Goal: Task Accomplishment & Management: Manage account settings

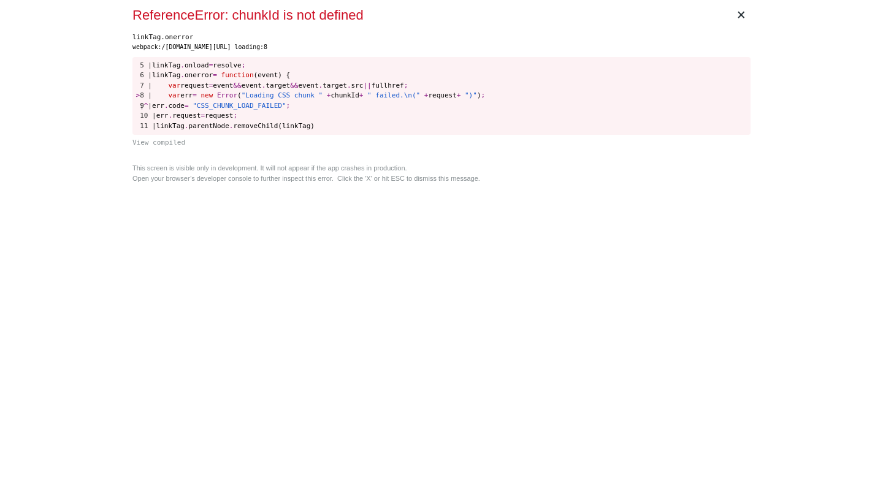
click at [449, 213] on div "× ReferenceError: chunkId is not defined linkTag.onerror webpack:/gigradar.io/w…" at bounding box center [441, 241] width 628 height 483
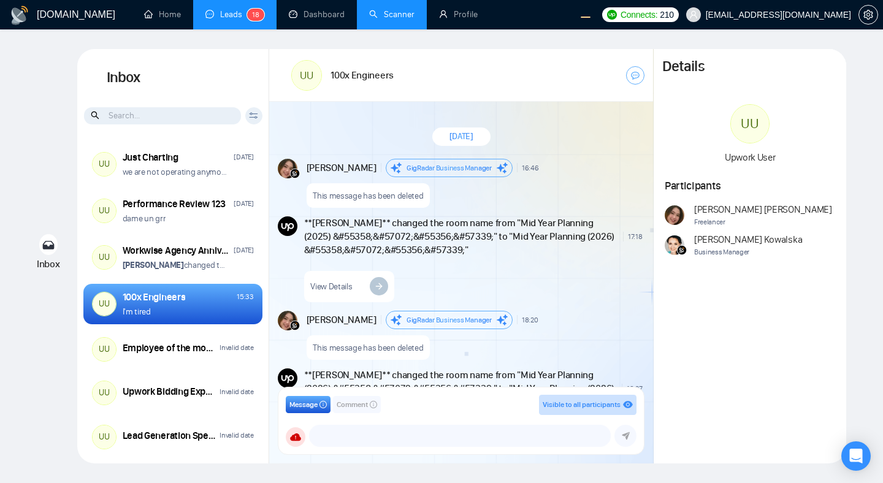
scroll to position [1387, 0]
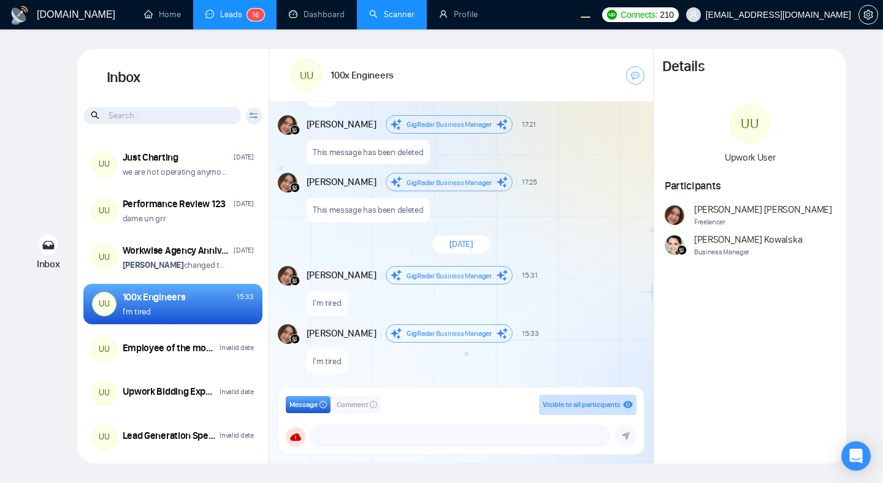
click at [406, 19] on link "Scanner" at bounding box center [391, 14] width 45 height 10
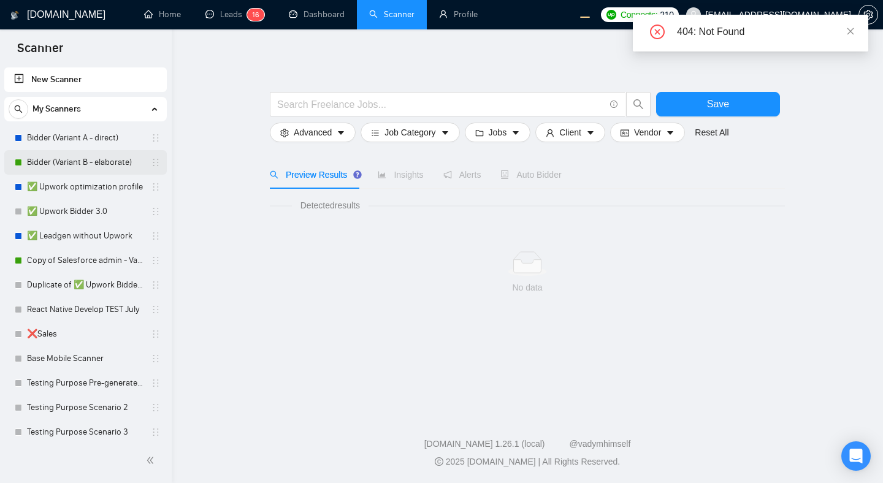
click at [73, 163] on link "Bidder (Variant B - elaborate)" at bounding box center [85, 162] width 116 height 25
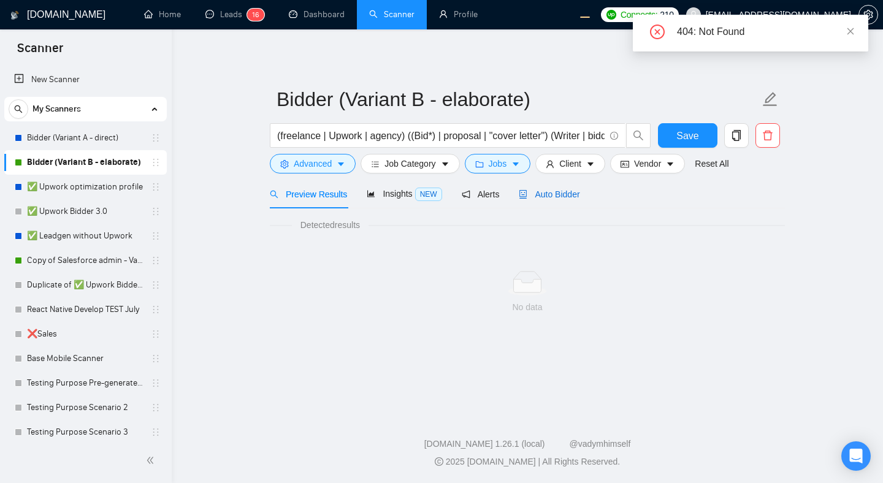
click at [568, 197] on span "Auto Bidder" at bounding box center [549, 194] width 61 height 10
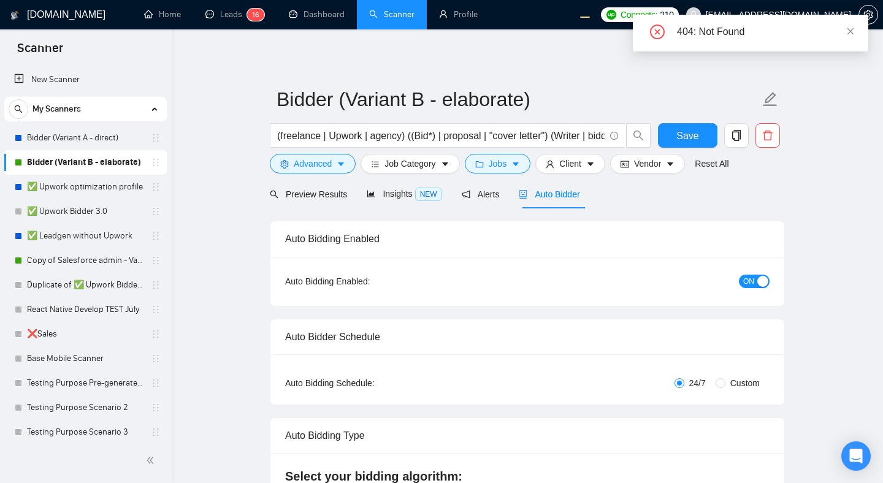
radio input "false"
radio input "true"
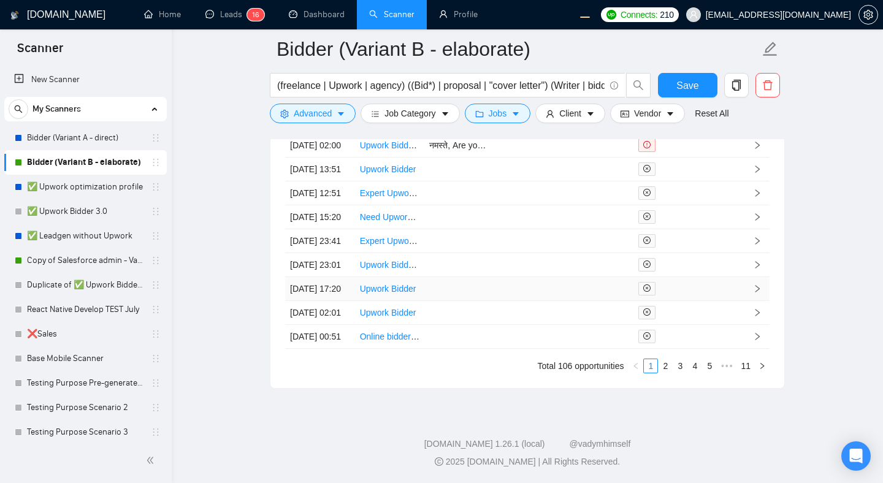
scroll to position [3334, 0]
click at [665, 373] on link "2" at bounding box center [664, 365] width 13 height 13
click at [718, 317] on icon "like" at bounding box center [715, 312] width 9 height 10
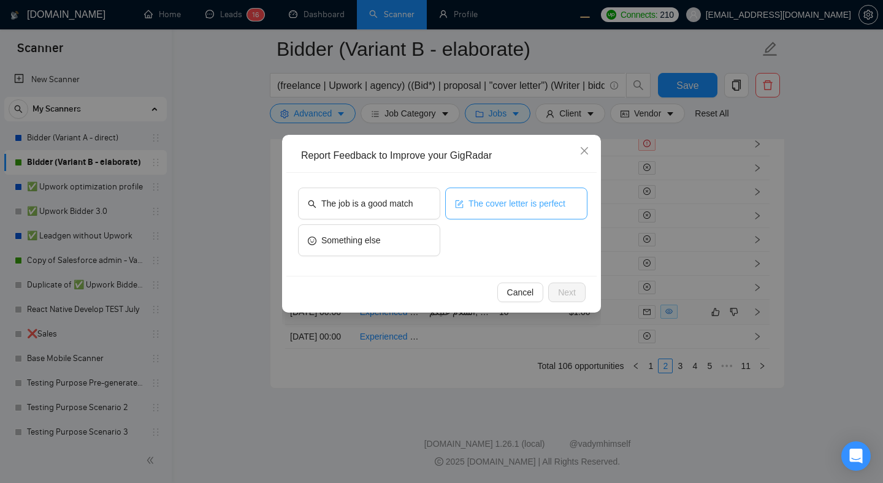
click at [481, 208] on span "The cover letter is perfect" at bounding box center [516, 203] width 97 height 13
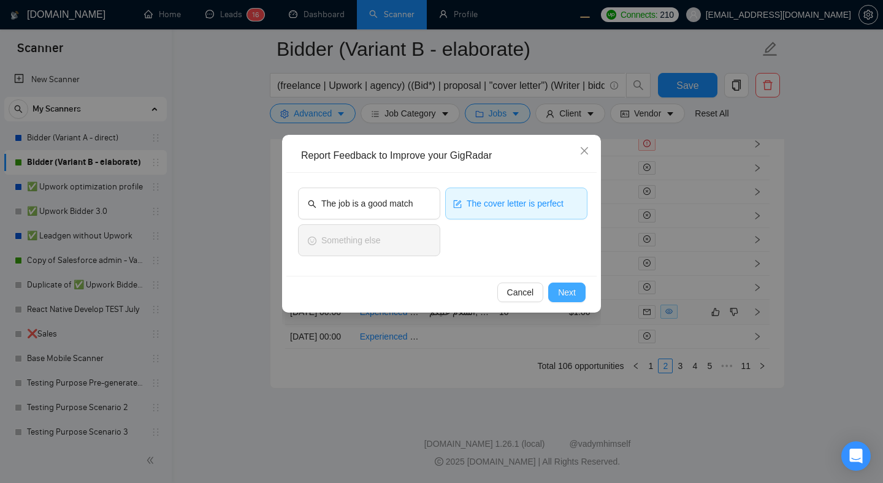
click at [561, 284] on button "Next" at bounding box center [566, 293] width 37 height 20
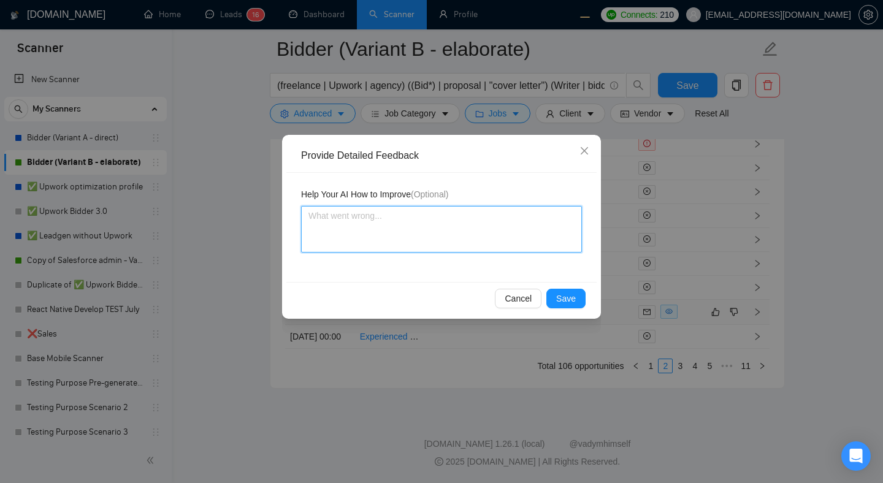
click at [451, 234] on textarea at bounding box center [441, 229] width 281 height 47
type textarea "p"
type textarea "pe"
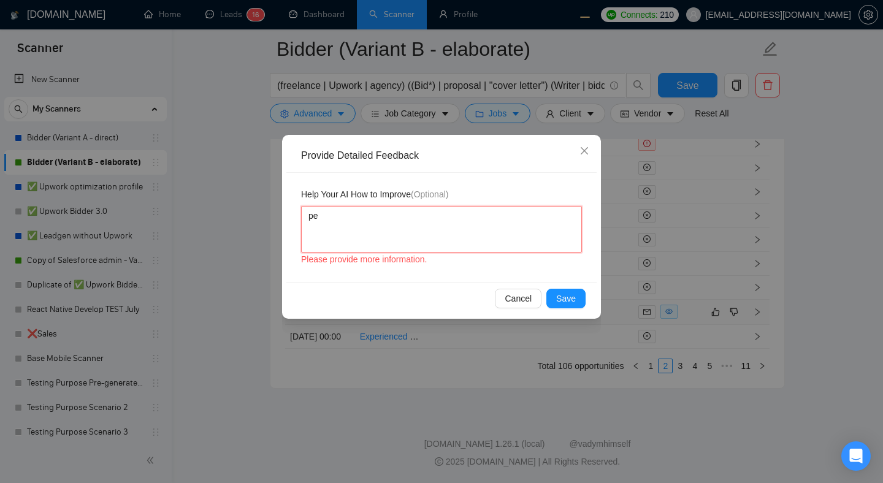
type textarea "per"
type textarea "perf"
type textarea "perfe"
type textarea "perfec"
type textarea "perfect"
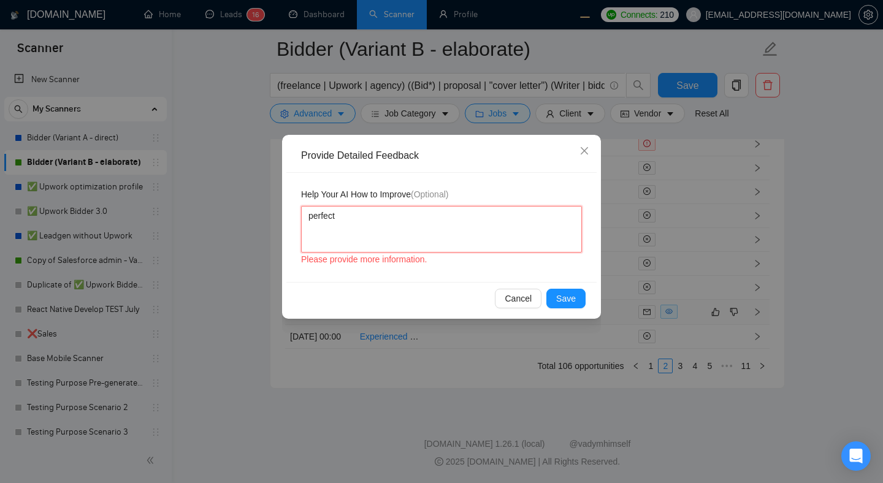
type textarea "perfecto"
type textarea "perfecto l"
type textarea "perfecto le"
type textarea "perfecto lez"
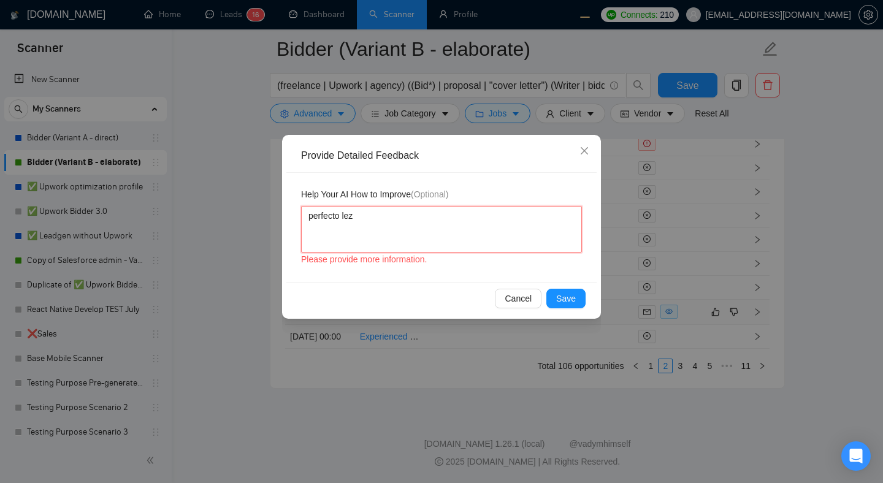
type textarea "[PERSON_NAME]"
type textarea "perfecto lezat"
type textarea "perfecto lezato"
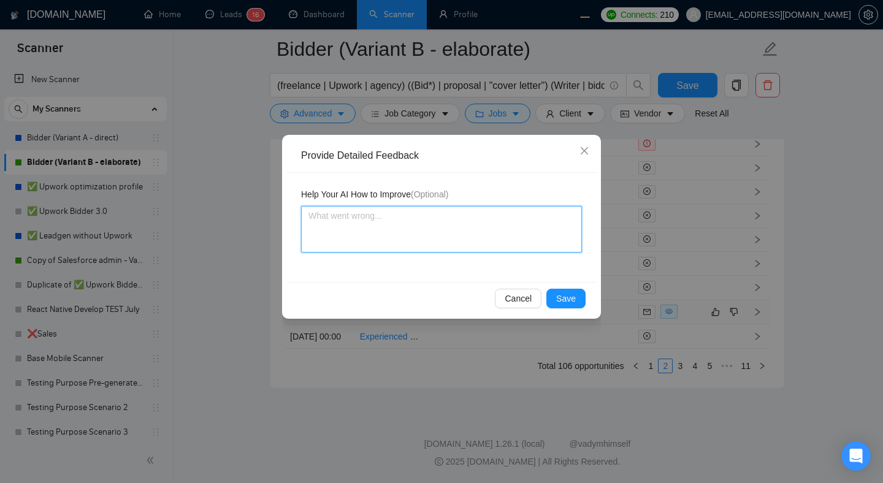
type textarea "p"
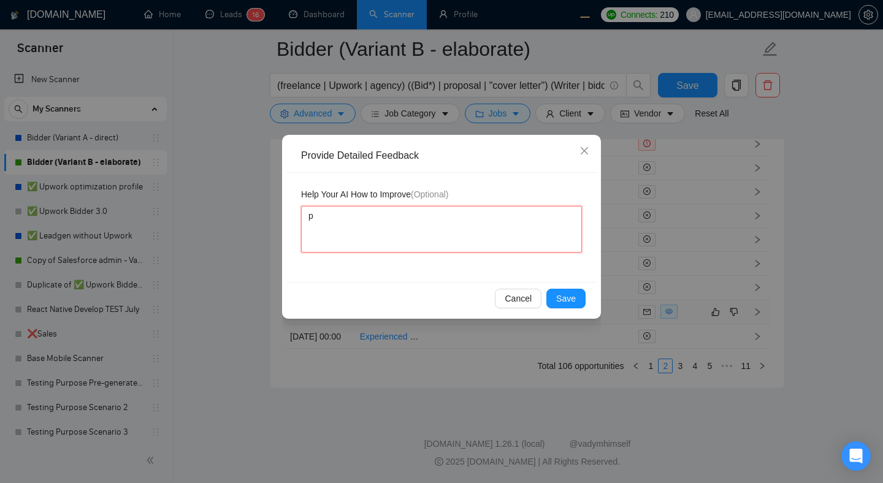
type textarea "pe"
type textarea "per"
type textarea "perf"
type textarea "perfe"
type textarea "perfec"
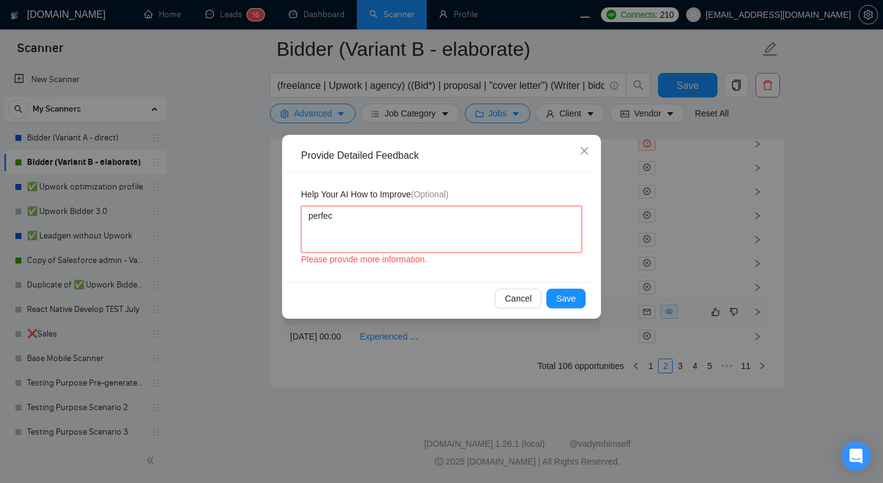
type textarea "perfect"
type textarea "perfect,"
type textarea "perfect, g"
type textarea "perfect, gi"
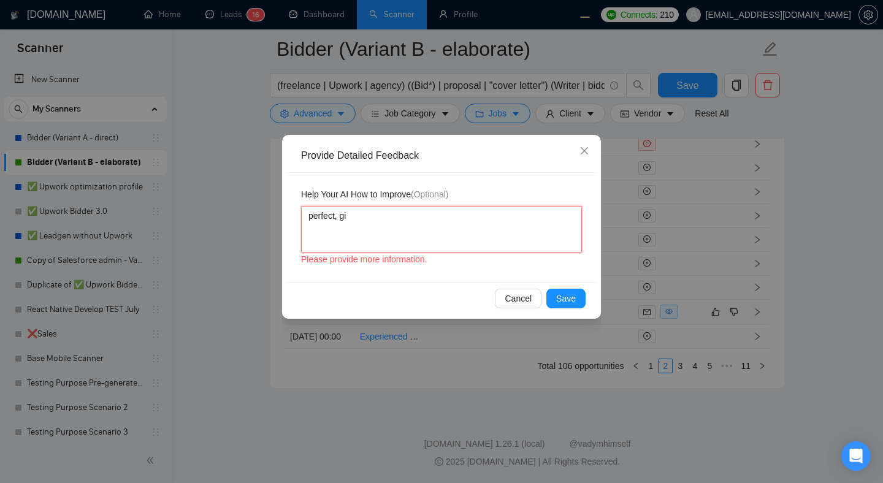
type textarea "perfect, gig"
type textarea "perfect, gigr"
type textarea "perfect, gigra"
type textarea "perfect, gigrad"
type textarea "perfect, gigrada"
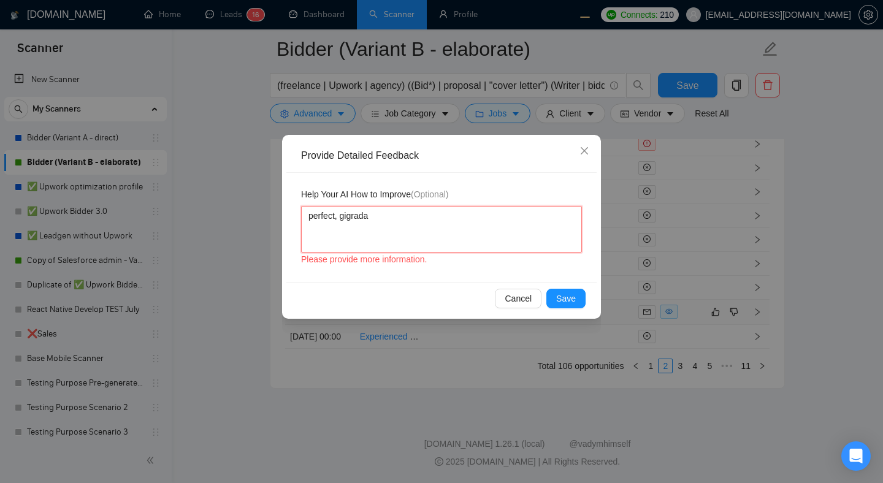
type textarea "perfect, gigradar"
type textarea "perfect, gigradar d"
type textarea "perfect, gigradar da"
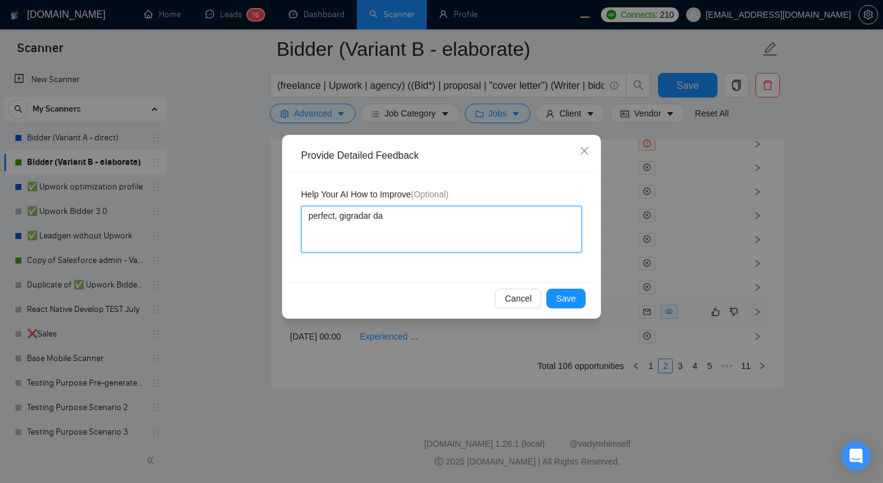
type textarea "perfect, gigradar da b"
type textarea "perfect, gigradar da be"
type textarea "perfect, gigradar da bes"
type textarea "perfect, gigradar da best"
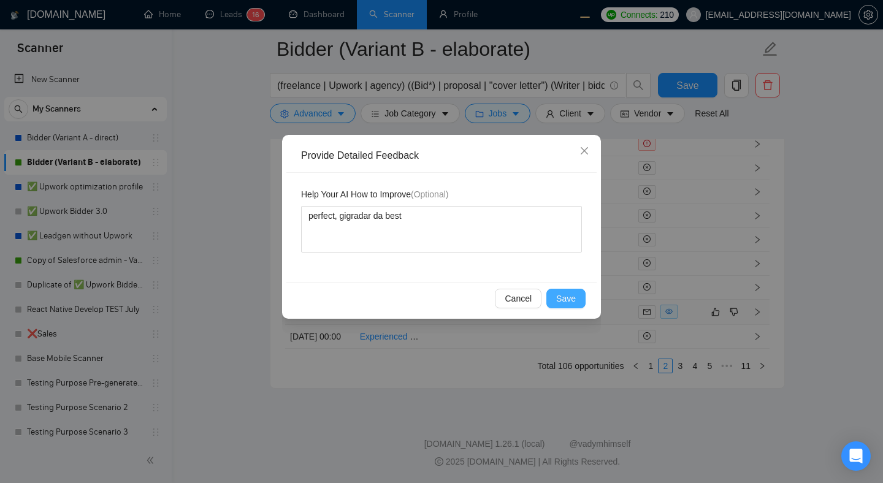
click at [571, 299] on span "Save" at bounding box center [566, 298] width 20 height 13
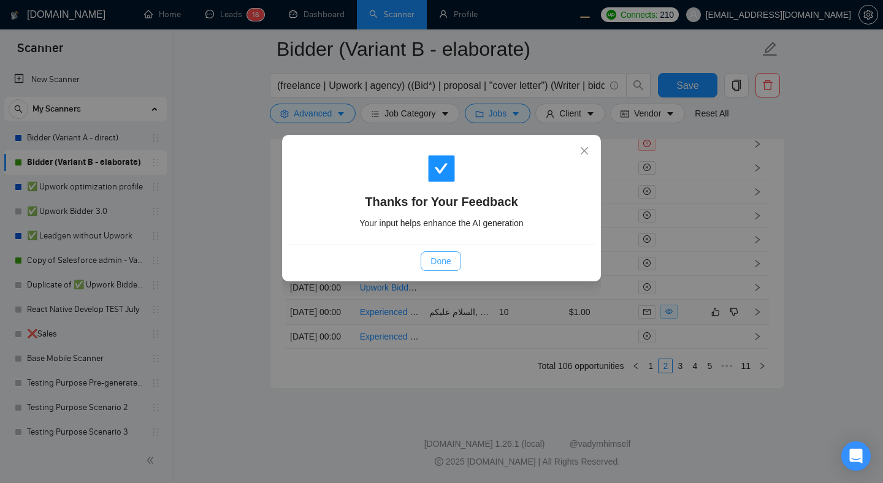
click at [447, 261] on span "Done" at bounding box center [440, 260] width 20 height 13
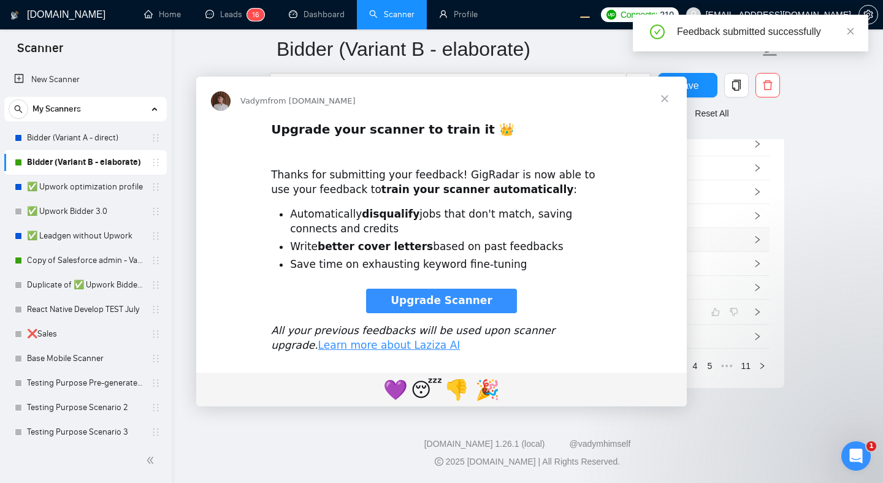
scroll to position [0, 0]
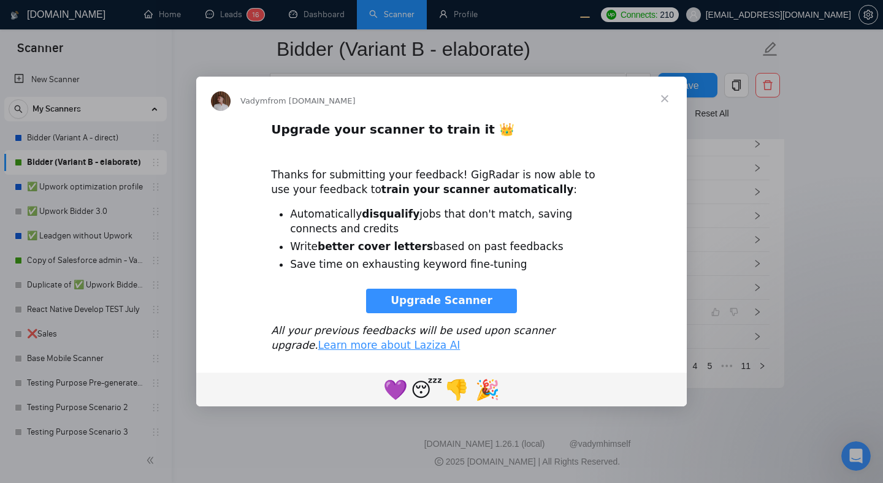
click at [770, 291] on div "Intercom messenger" at bounding box center [441, 241] width 883 height 483
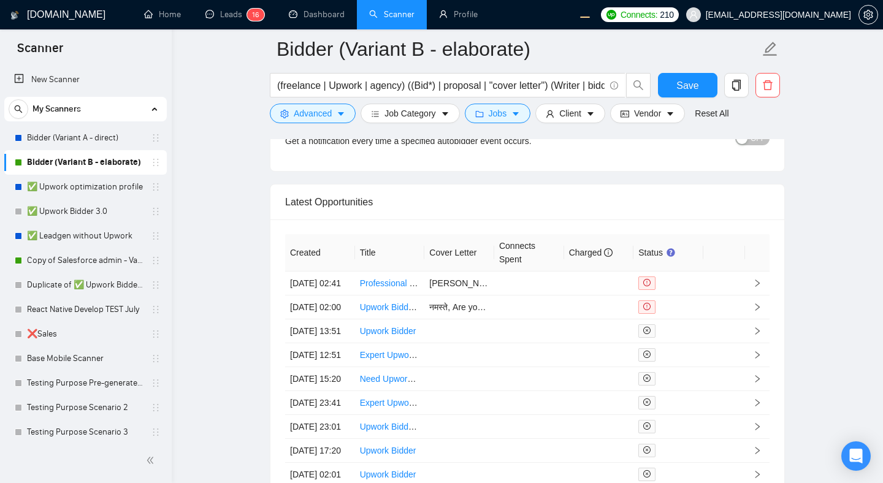
scroll to position [3392, 0]
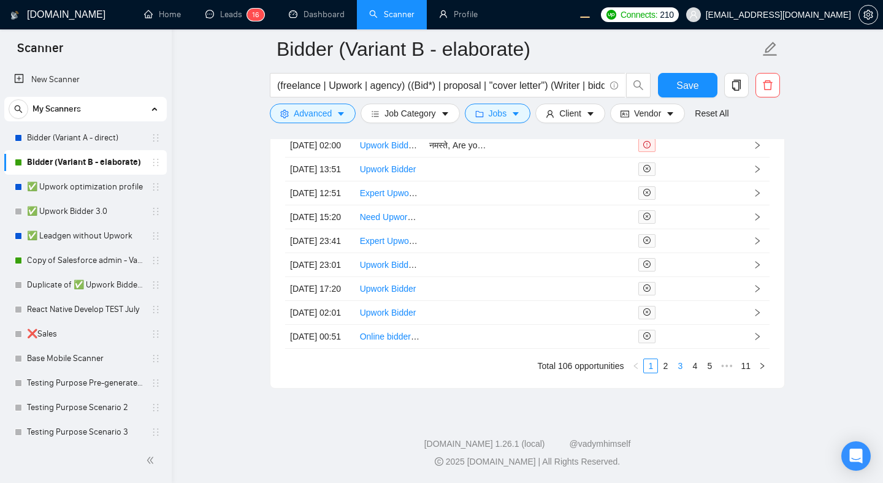
click at [678, 367] on link "3" at bounding box center [679, 365] width 13 height 13
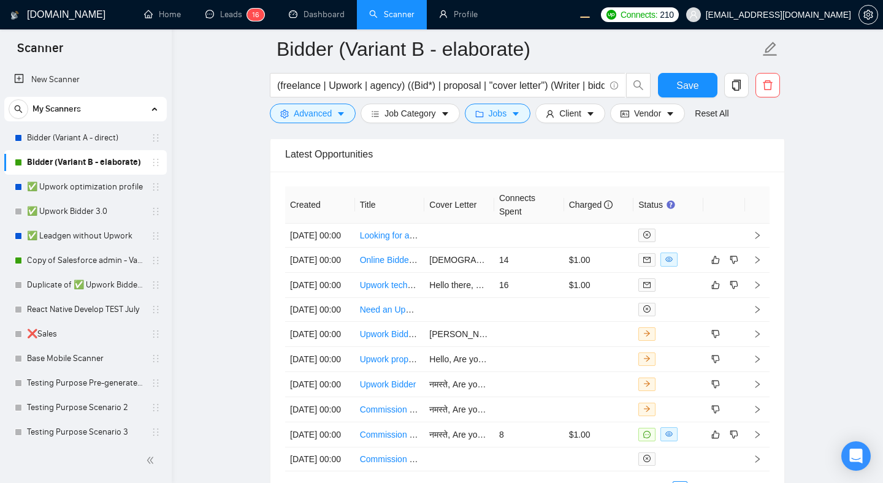
scroll to position [3127, 0]
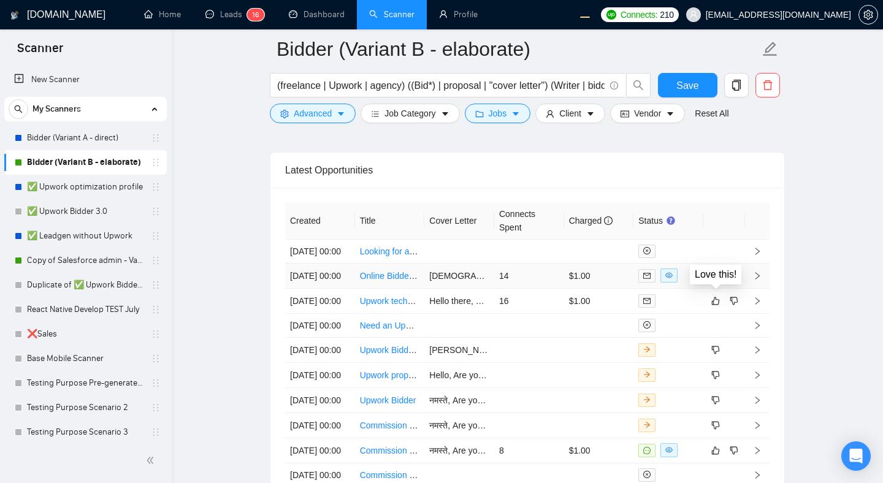
click at [717, 281] on icon "like" at bounding box center [715, 276] width 9 height 10
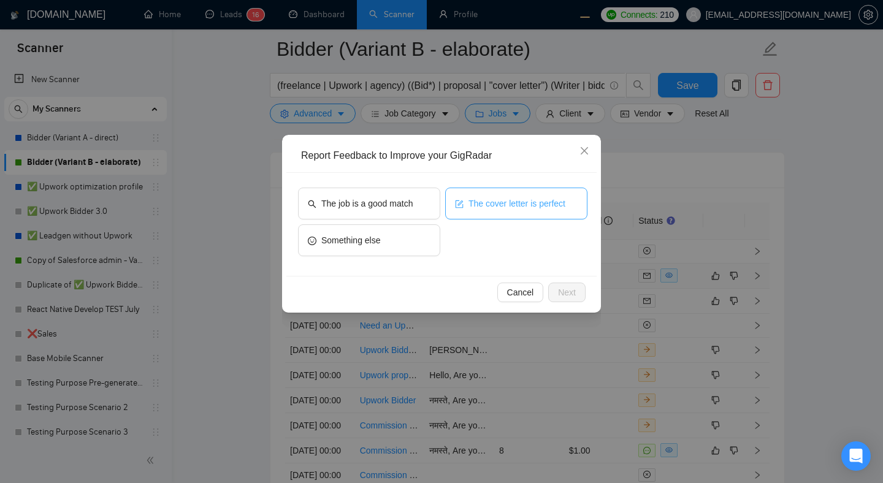
click at [513, 212] on button "The cover letter is perfect" at bounding box center [516, 204] width 142 height 32
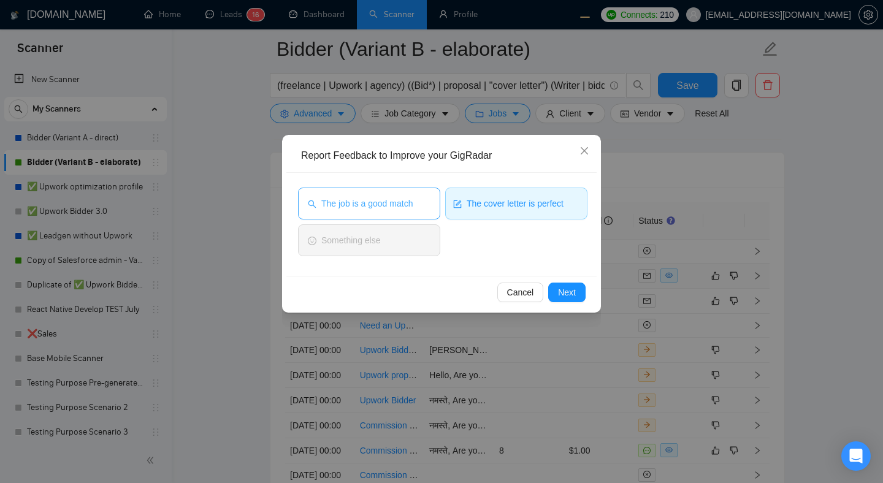
click at [399, 216] on button "The job is a good match" at bounding box center [369, 204] width 142 height 32
click at [567, 291] on span "Next" at bounding box center [567, 292] width 18 height 13
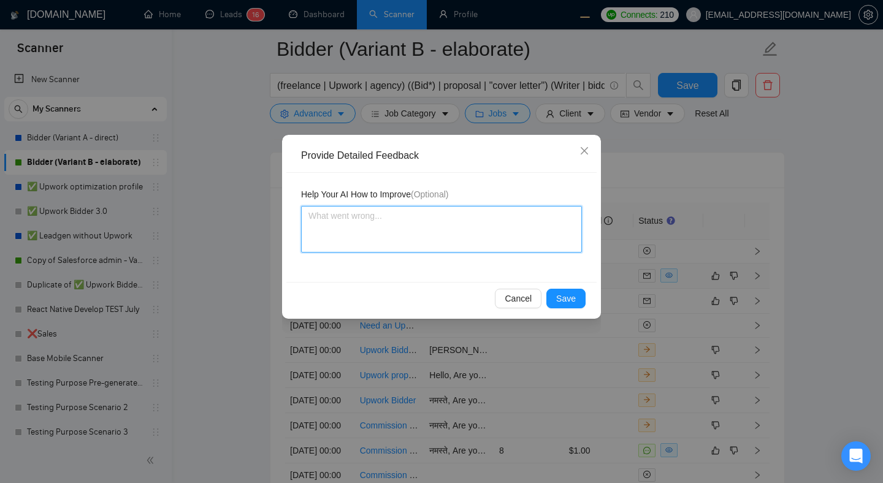
click at [452, 235] on textarea at bounding box center [441, 229] width 281 height 47
type textarea "a"
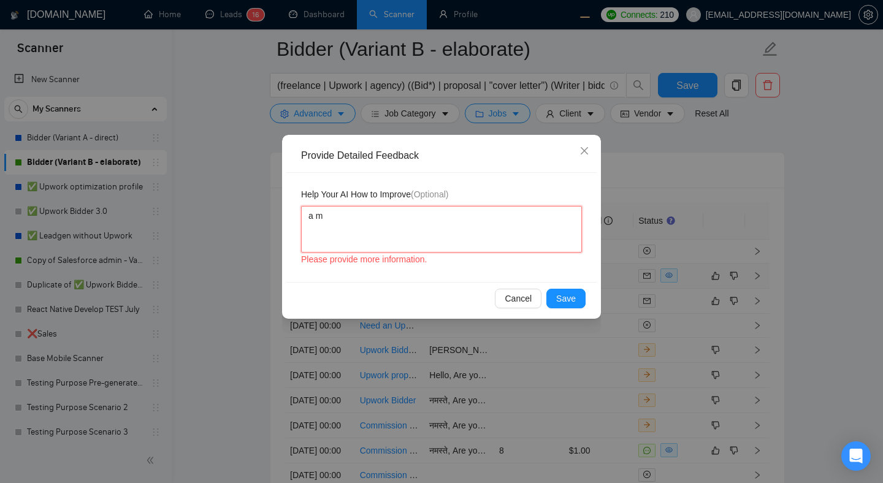
type textarea "a ma"
type textarea "a mat"
type textarea "a matc"
type textarea "a match"
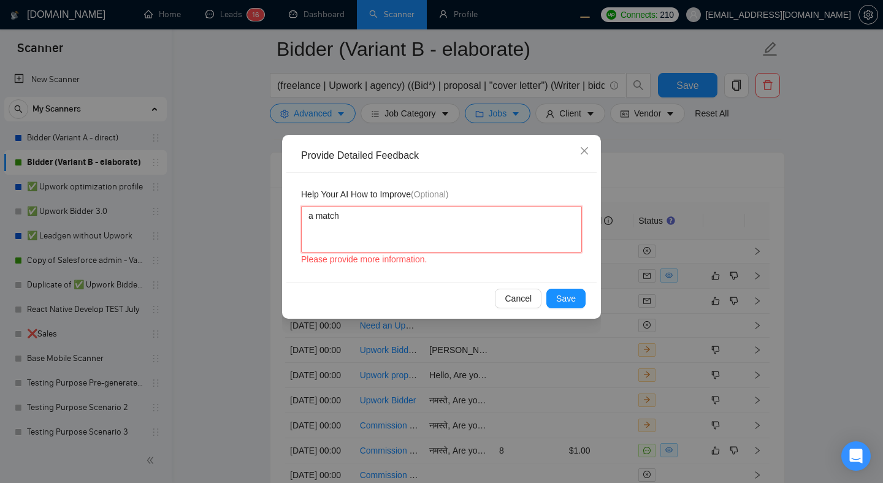
type textarea "a match m"
type textarea "a match ma"
type textarea "a match made"
type textarea "a match made i"
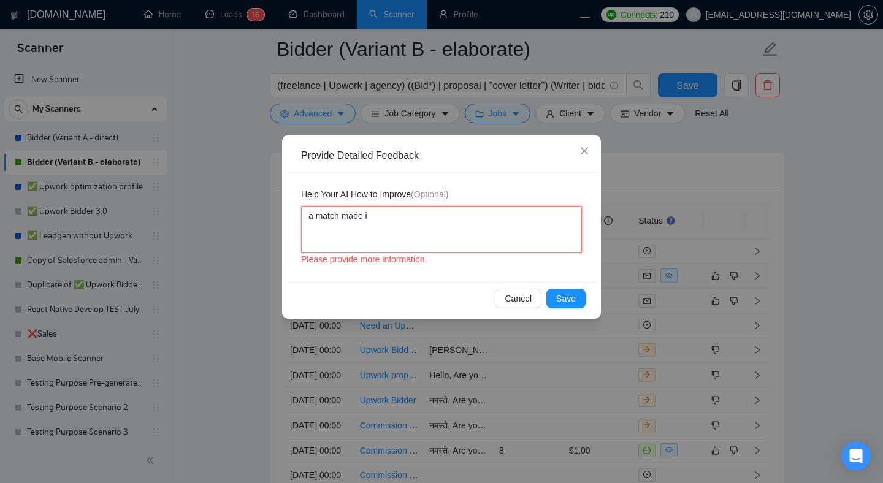
type textarea "a match made in"
type textarea "a match made in h"
type textarea "a match made in he"
type textarea "a match made in hea"
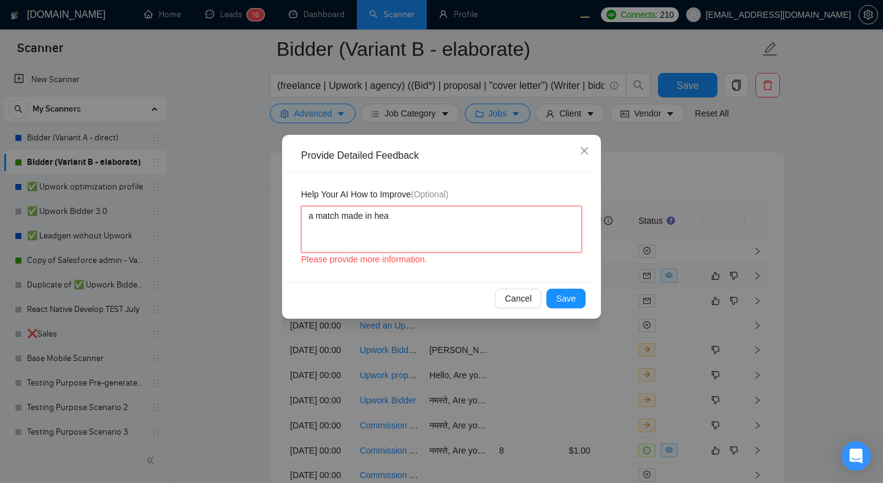
type textarea "a match made in heav"
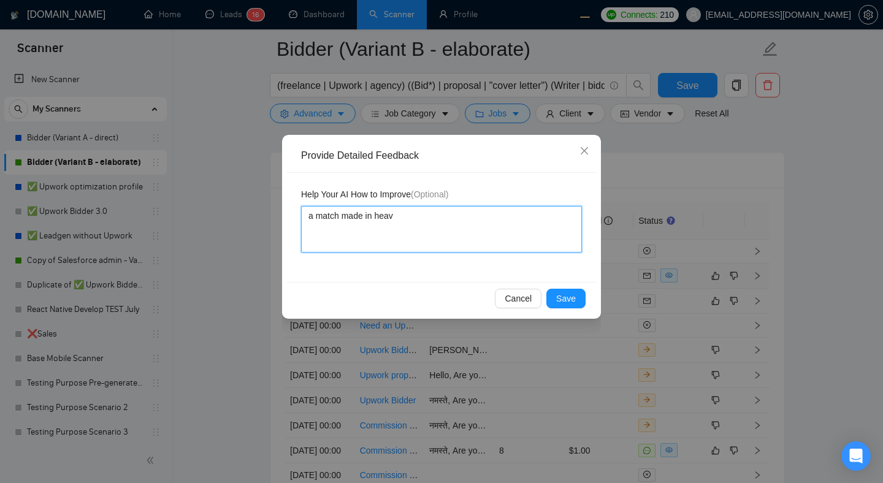
type textarea "a match made in heave"
type textarea "a match made in heaven"
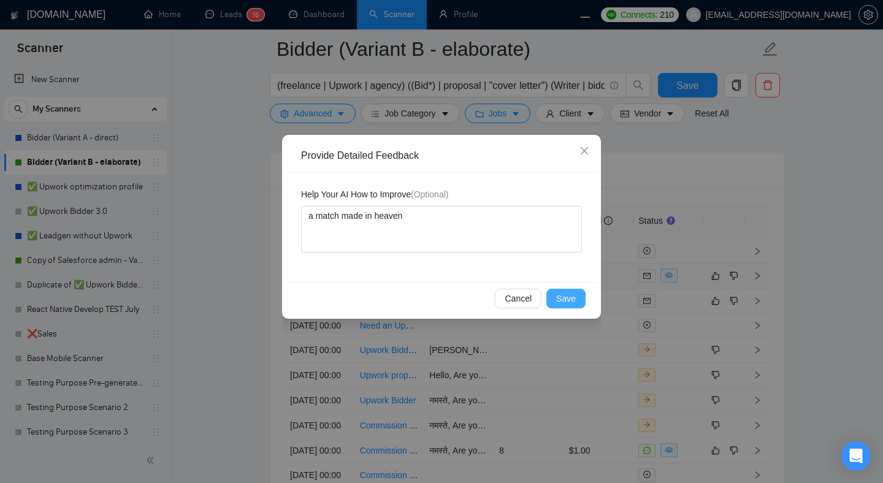
click at [569, 293] on span "Save" at bounding box center [566, 298] width 20 height 13
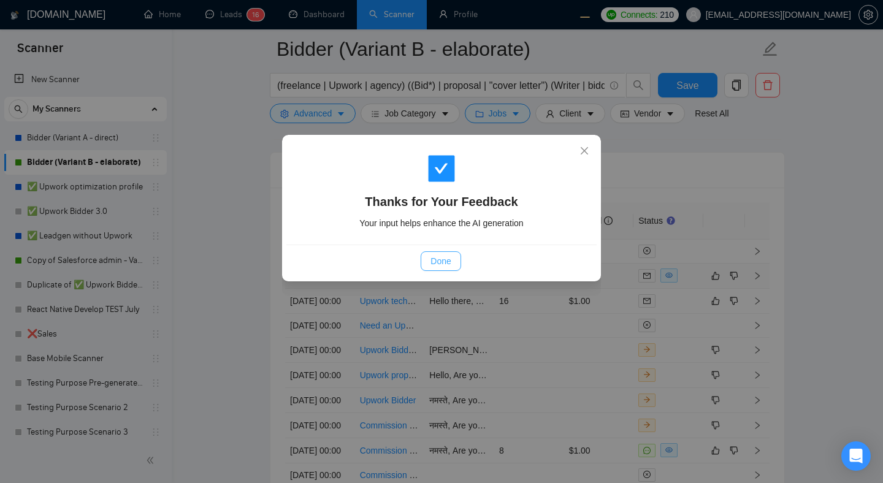
click at [451, 261] on span "Done" at bounding box center [440, 260] width 20 height 13
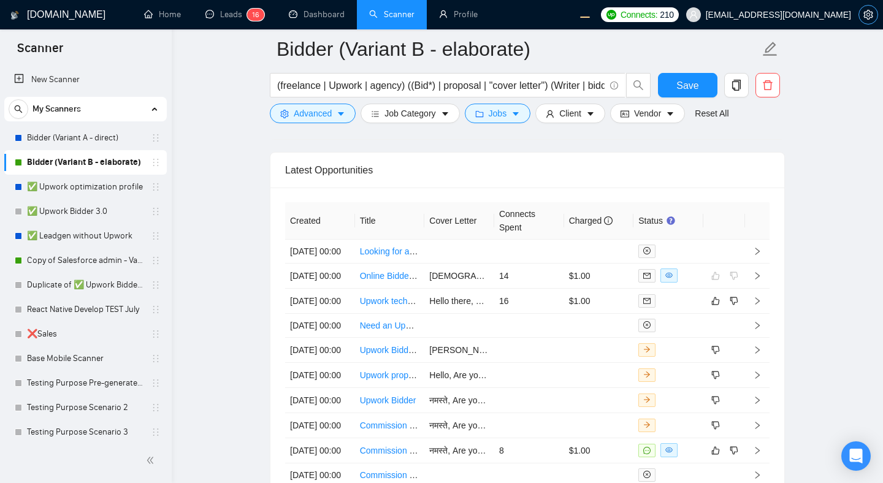
click at [868, 17] on icon "setting" at bounding box center [868, 15] width 10 height 10
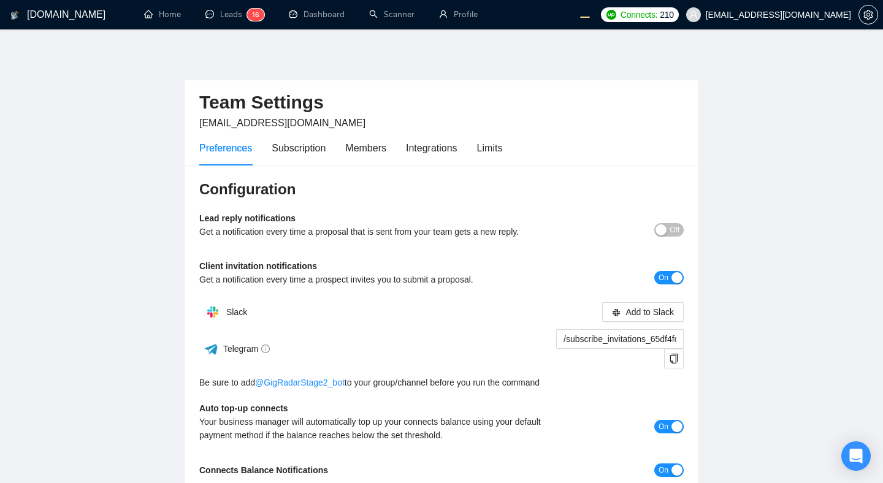
click at [826, 171] on main "Team Settings workwiseupworkgency@gmail.com Preferences Subscription Members In…" at bounding box center [441, 342] width 843 height 587
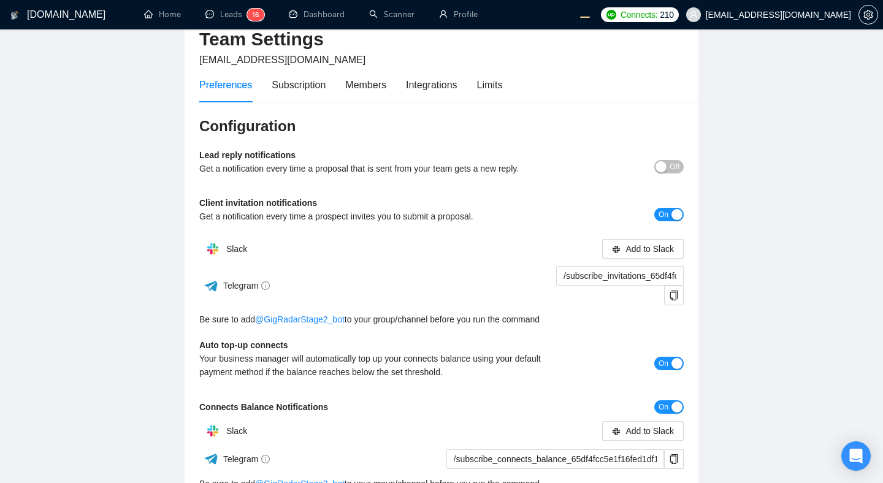
scroll to position [15, 0]
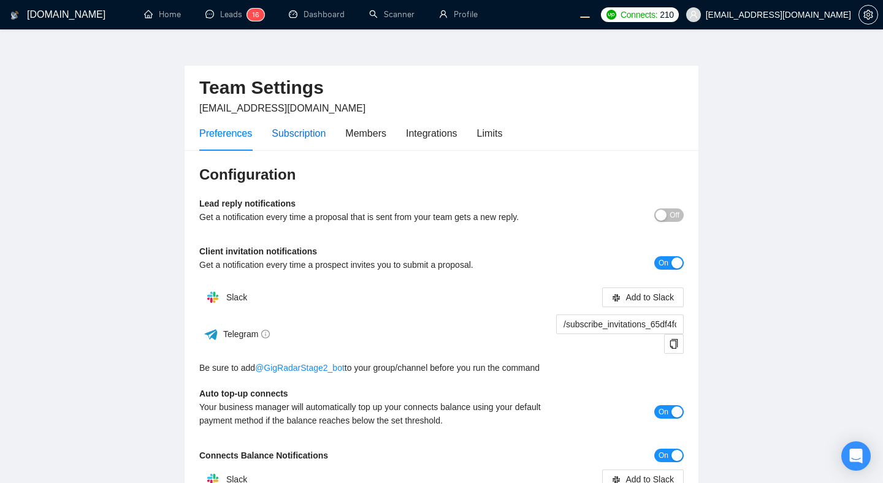
click at [313, 140] on div "Subscription" at bounding box center [299, 133] width 54 height 15
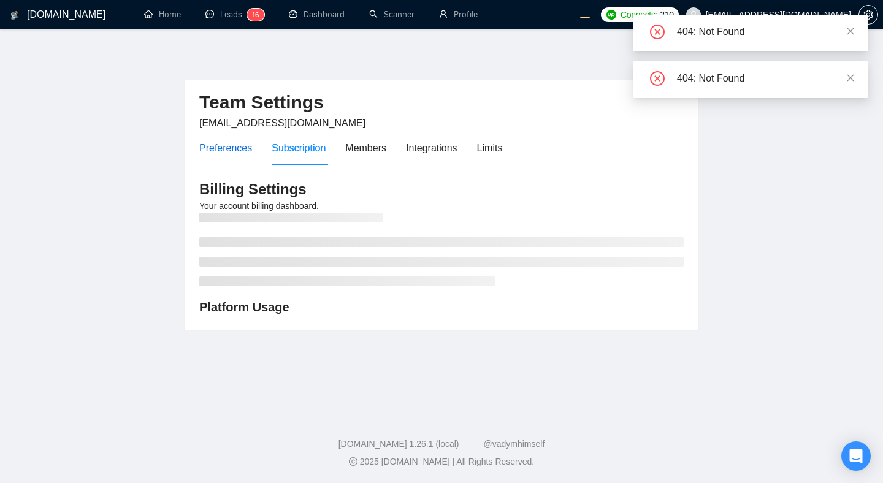
click at [249, 149] on div "Preferences" at bounding box center [225, 147] width 53 height 15
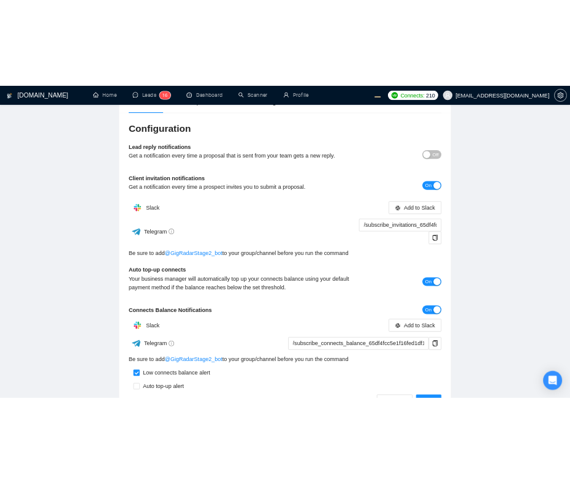
scroll to position [124, 0]
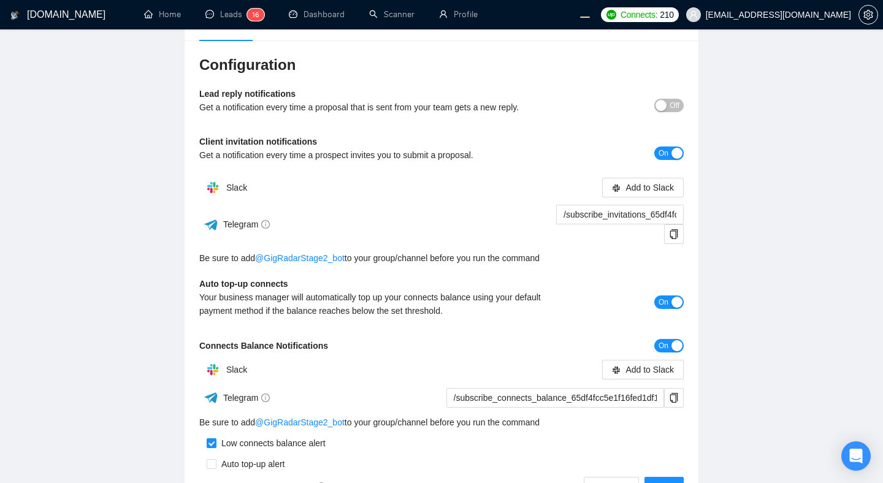
click at [389, 107] on div "Get a notification every time a proposal that is sent from your team gets a new…" at bounding box center [380, 107] width 363 height 13
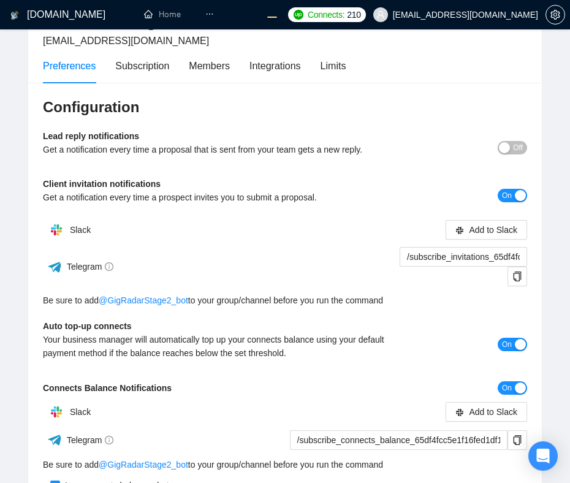
scroll to position [78, 0]
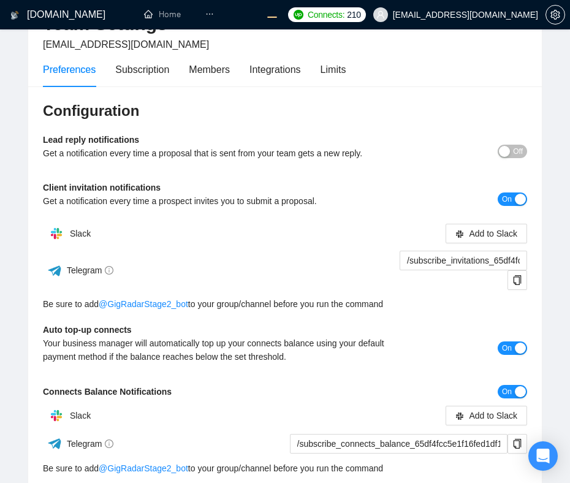
click at [516, 149] on span "Off" at bounding box center [518, 151] width 10 height 13
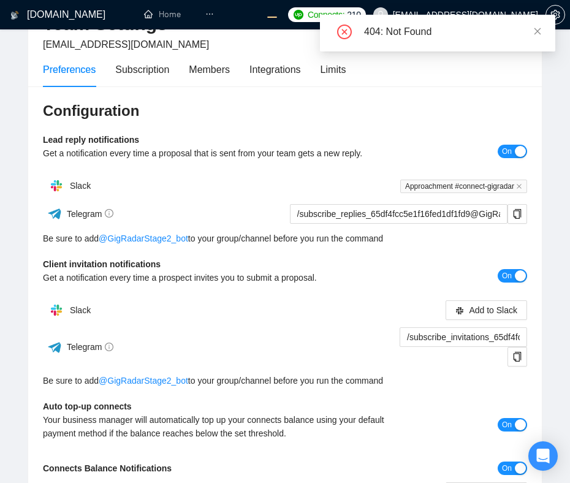
click at [516, 149] on div "button" at bounding box center [520, 151] width 11 height 11
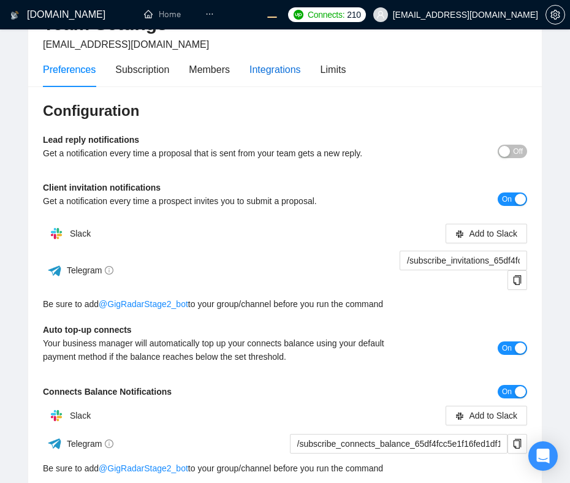
click at [301, 67] on div "Integrations" at bounding box center [274, 69] width 51 height 15
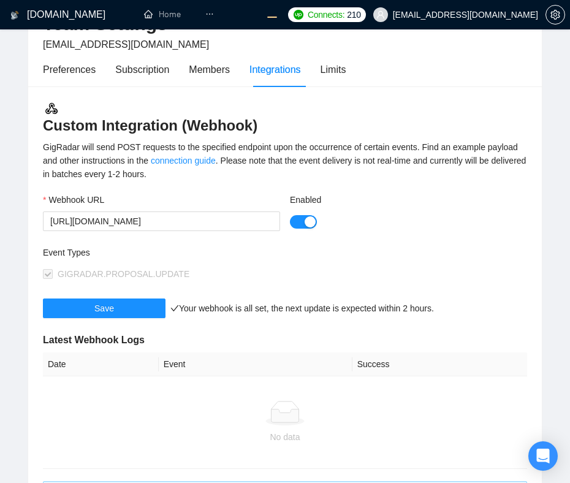
click at [423, 153] on div "GigRadar will send POST requests to the specified endpoint upon the occurrence …" at bounding box center [285, 160] width 484 height 40
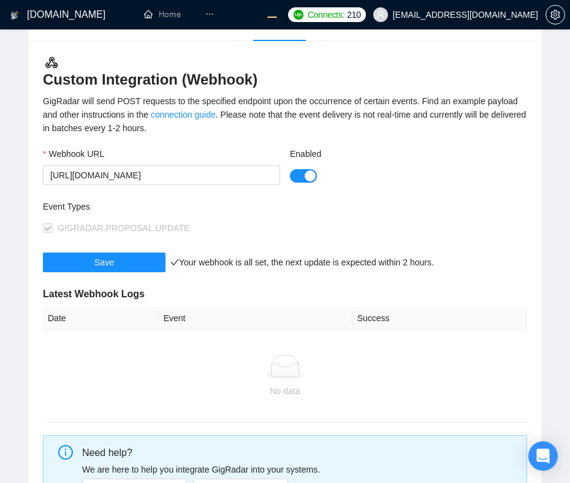
scroll to position [112, 0]
